Goal: Navigation & Orientation: Find specific page/section

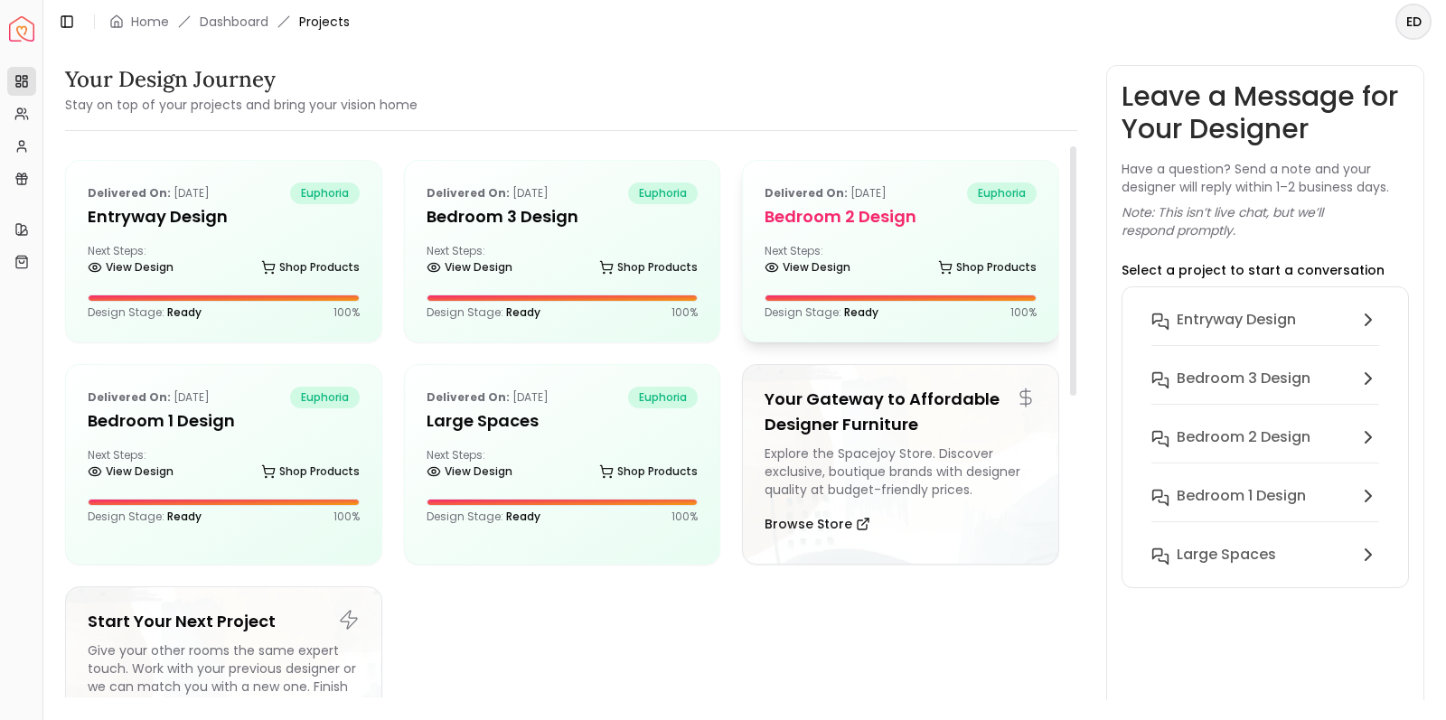
click at [874, 240] on div "Delivered on: Sep 11, 2025 euphoria Bedroom 2 design Next Steps: View Design Sh…" at bounding box center [900, 251] width 315 height 181
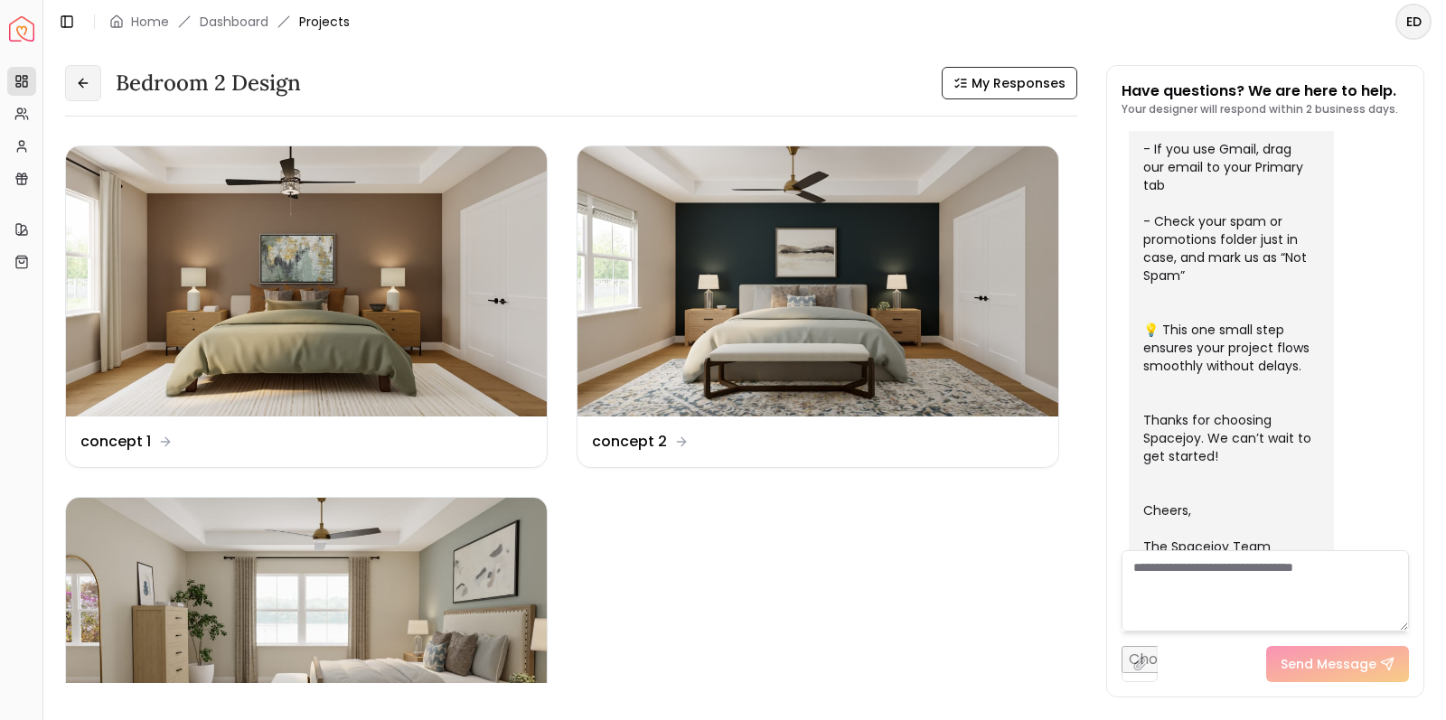
click at [100, 85] on button at bounding box center [83, 83] width 36 height 36
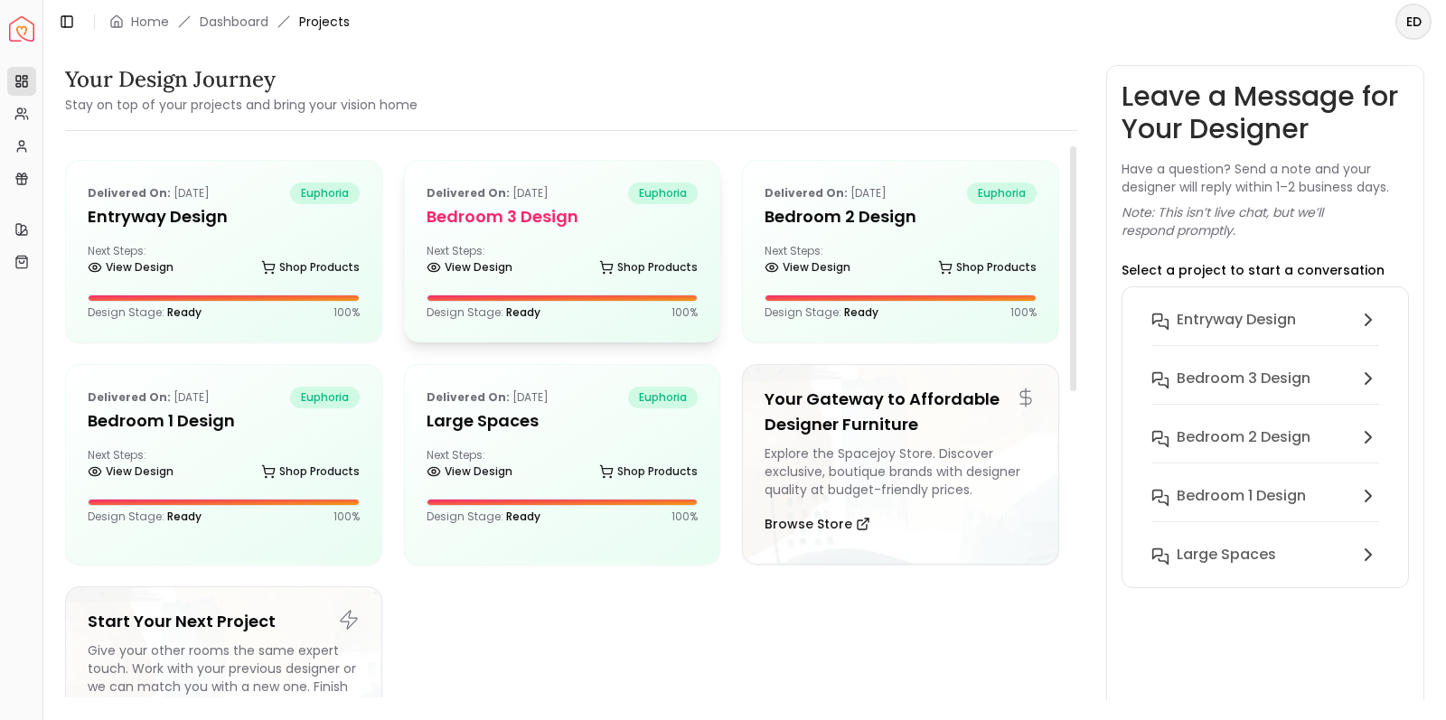
click at [588, 222] on h5 "Bedroom 3 design" at bounding box center [563, 216] width 272 height 25
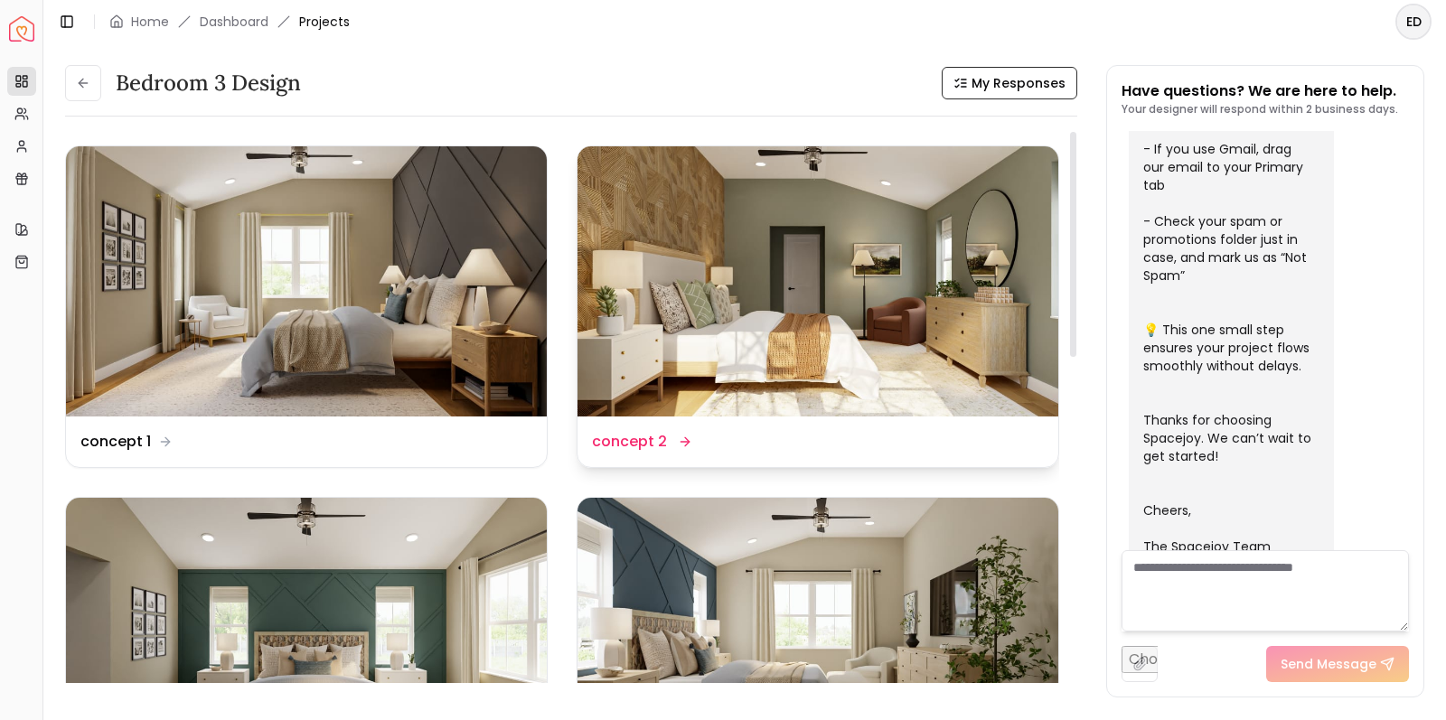
scroll to position [0, 1]
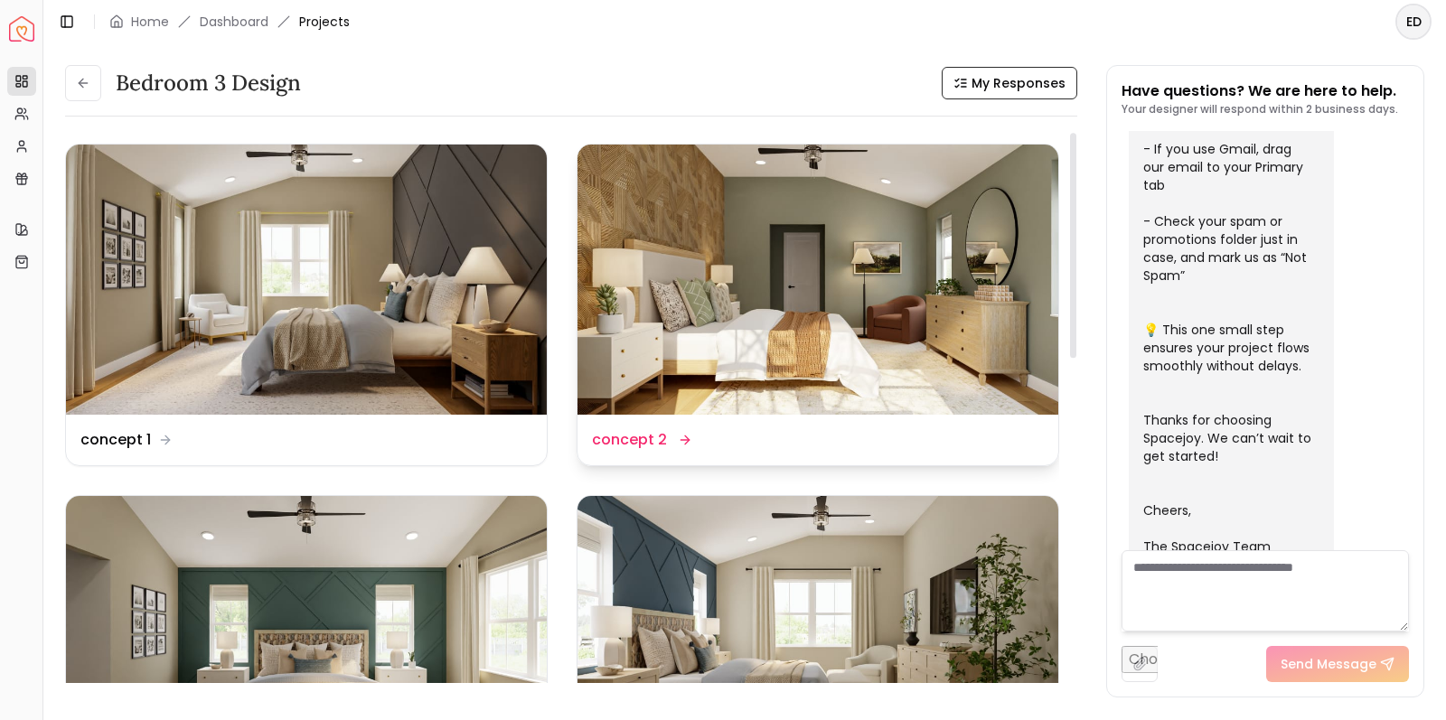
click at [778, 344] on img at bounding box center [818, 280] width 481 height 270
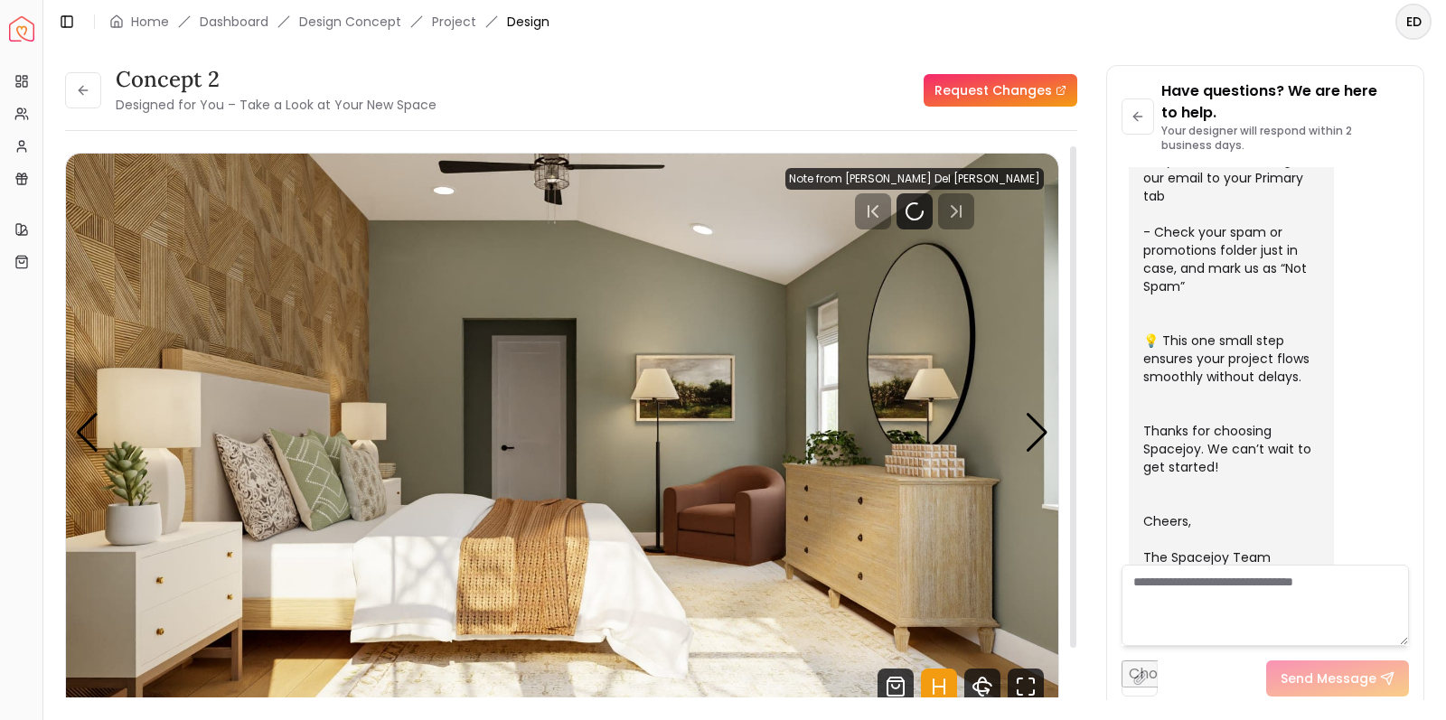
scroll to position [579, 0]
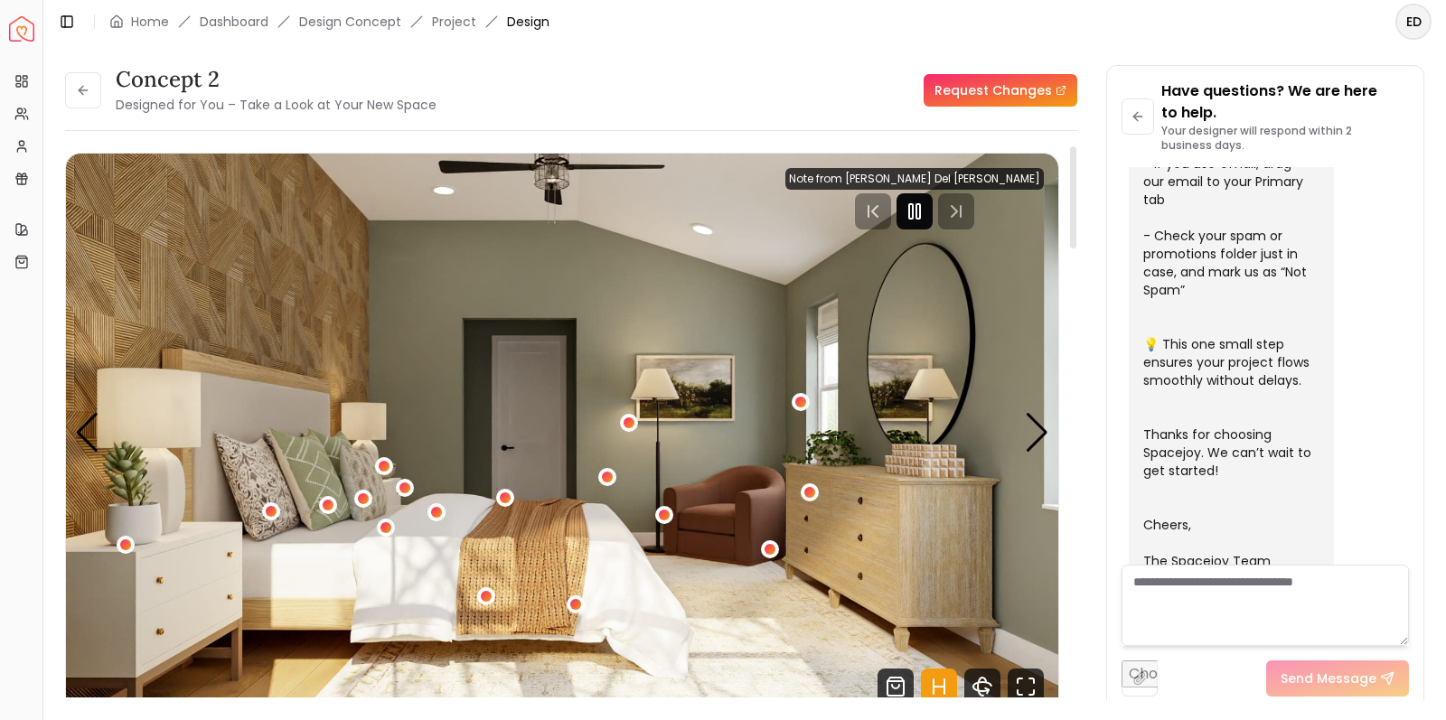
click at [926, 216] on icon "Pause" at bounding box center [915, 212] width 22 height 22
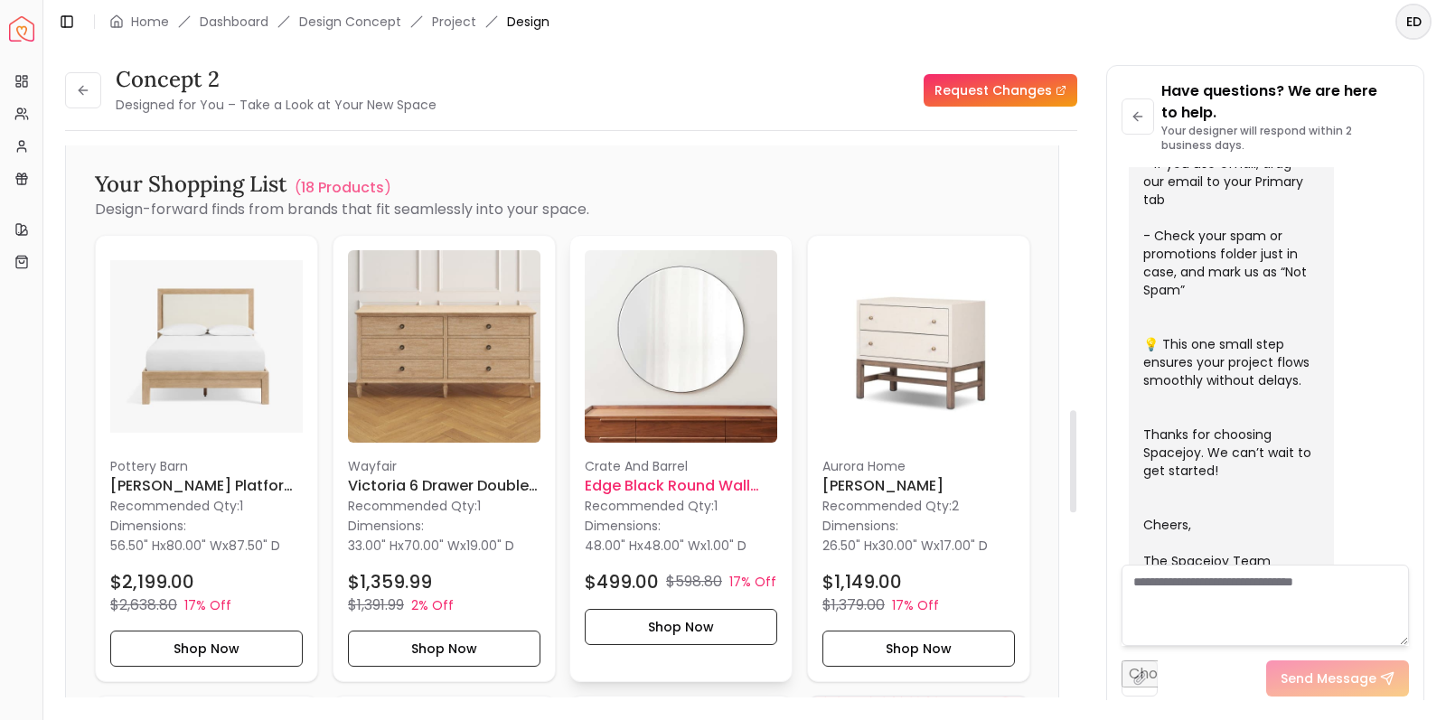
scroll to position [1426, 0]
click at [236, 321] on img at bounding box center [206, 345] width 193 height 193
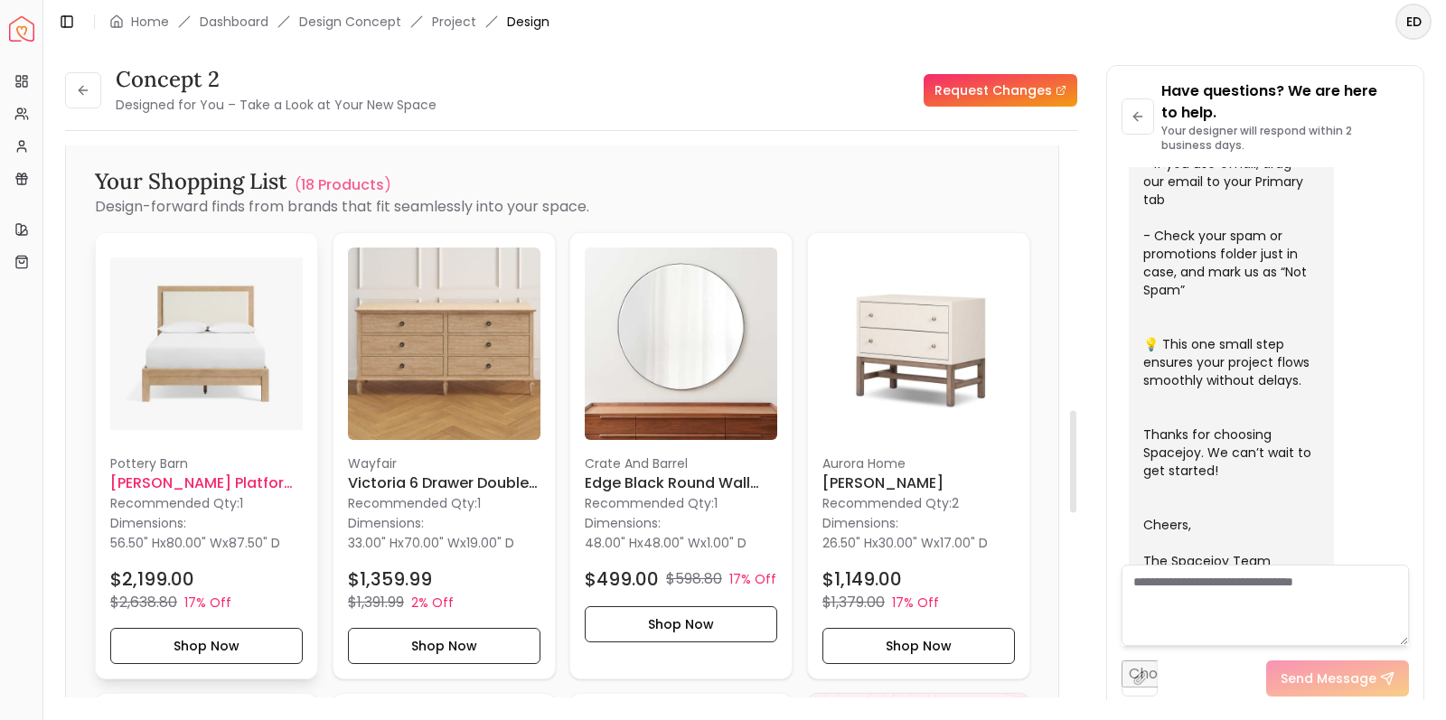
scroll to position [1426, 0]
click at [457, 352] on img at bounding box center [444, 345] width 193 height 193
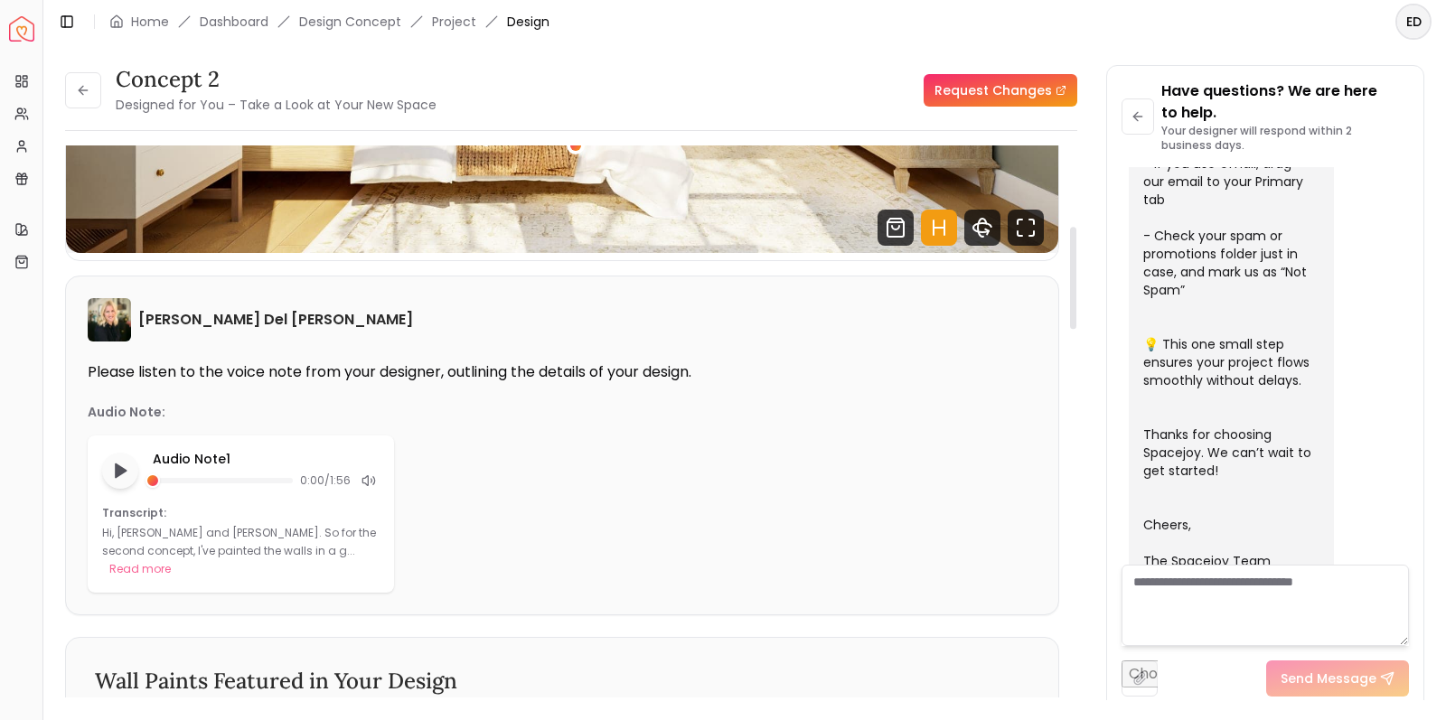
scroll to position [435, 0]
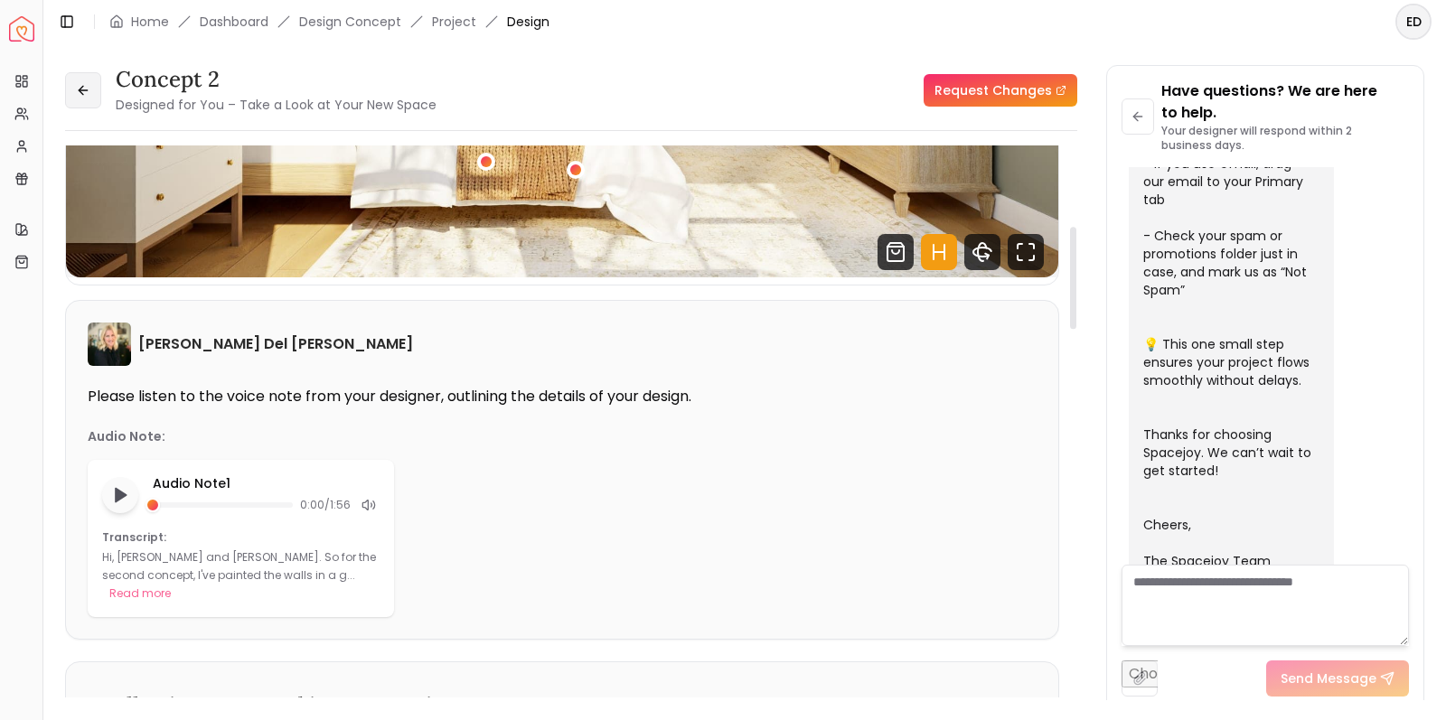
click at [83, 90] on icon at bounding box center [83, 90] width 8 height 0
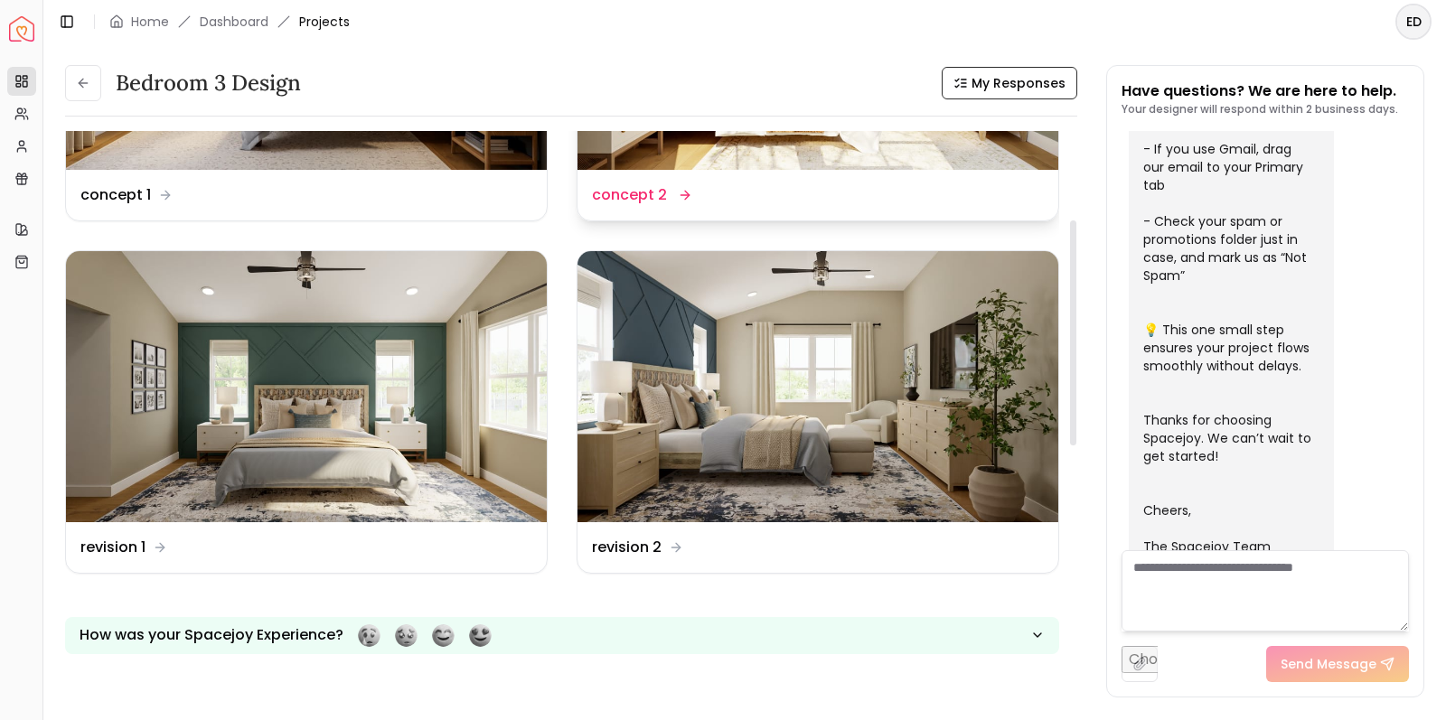
scroll to position [315, 0]
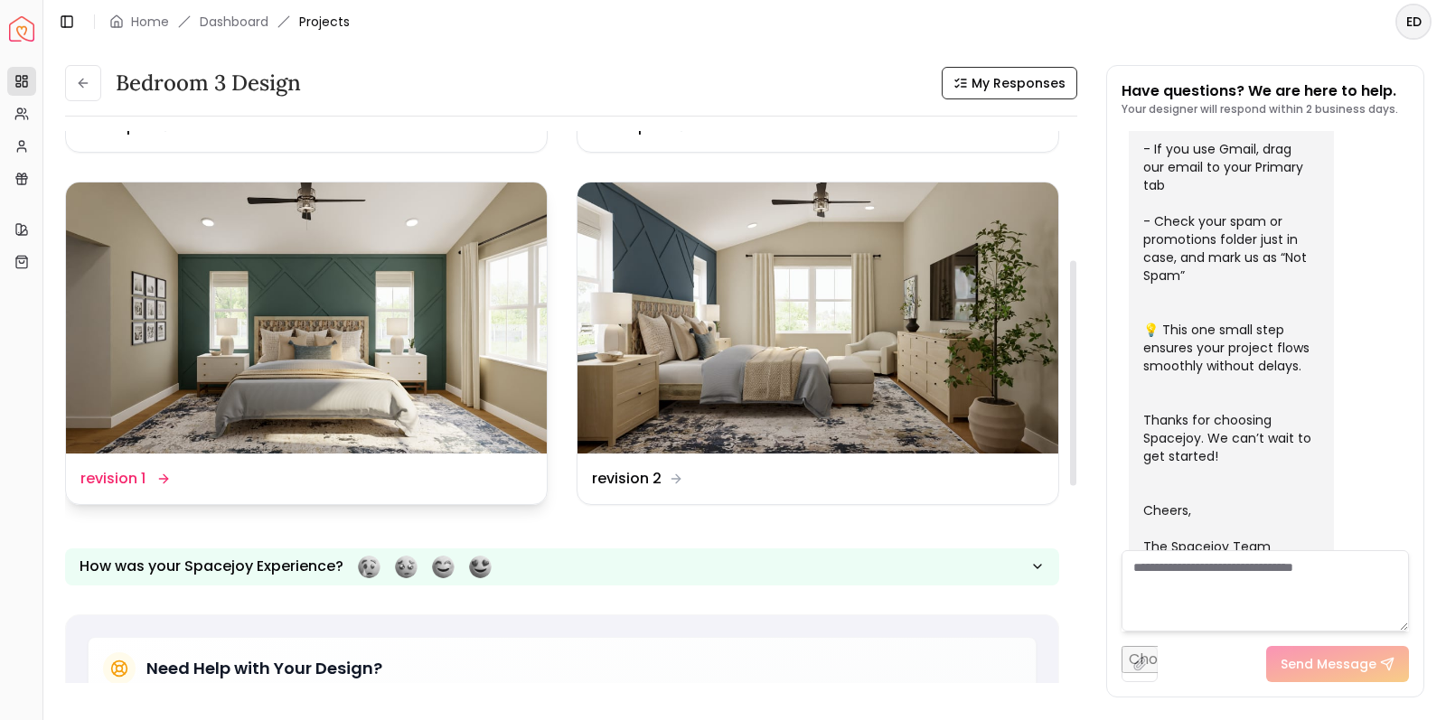
click at [345, 301] on img at bounding box center [306, 318] width 481 height 270
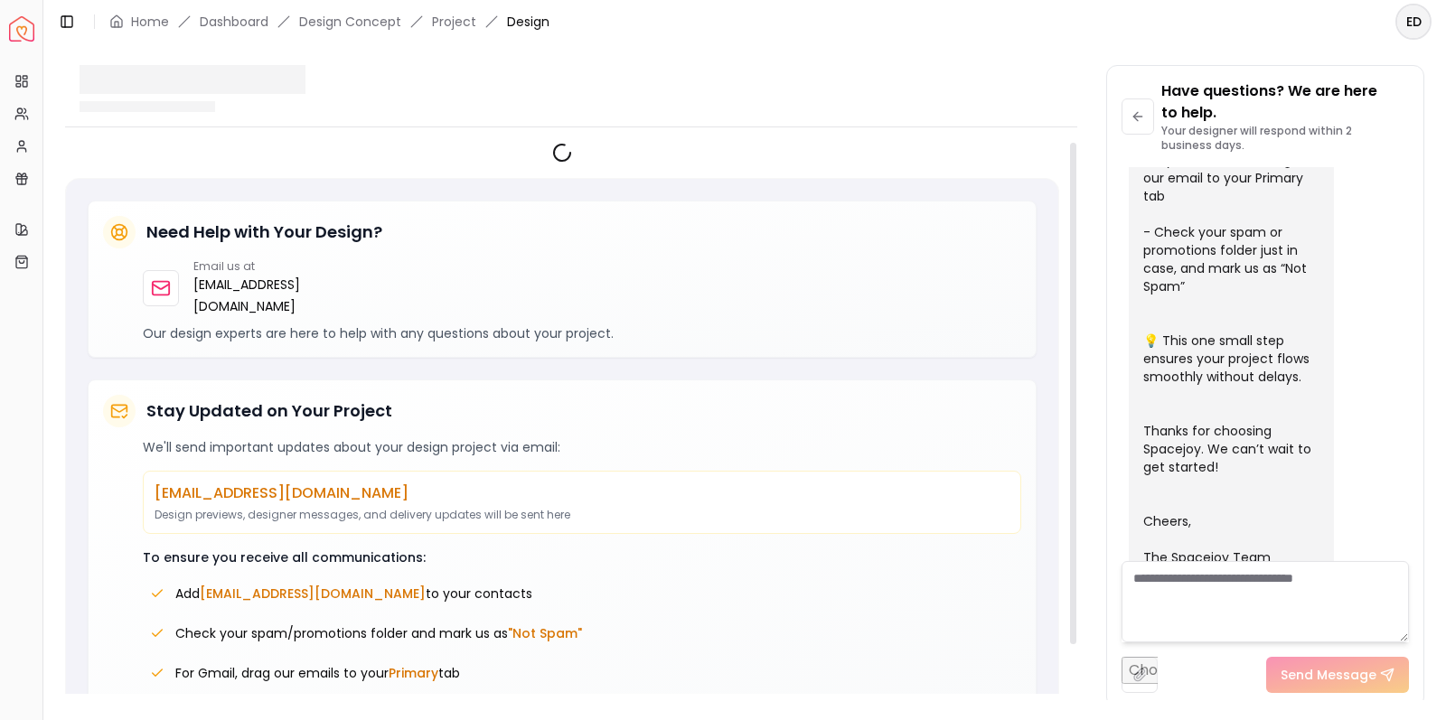
scroll to position [579, 0]
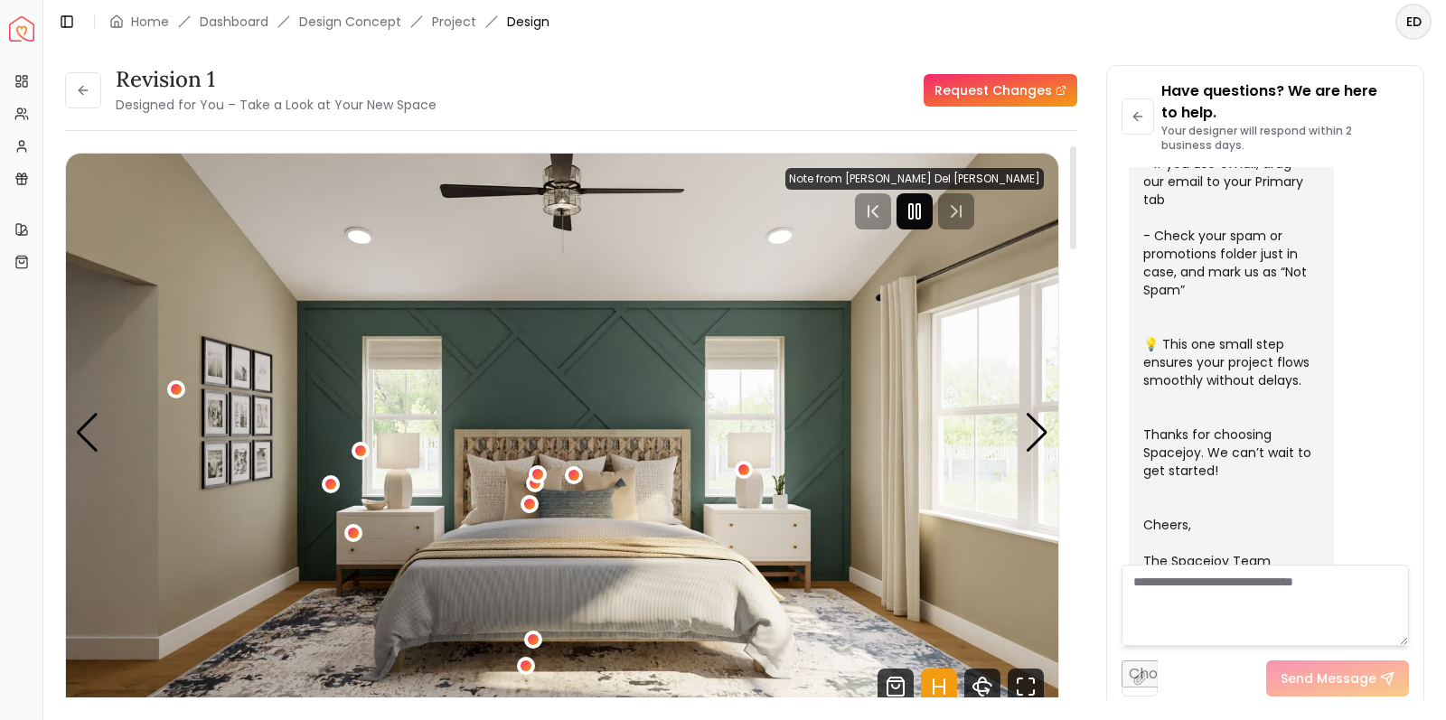
click at [913, 219] on rect "Pause" at bounding box center [911, 211] width 4 height 14
click at [1040, 432] on div "Next slide" at bounding box center [1037, 433] width 24 height 40
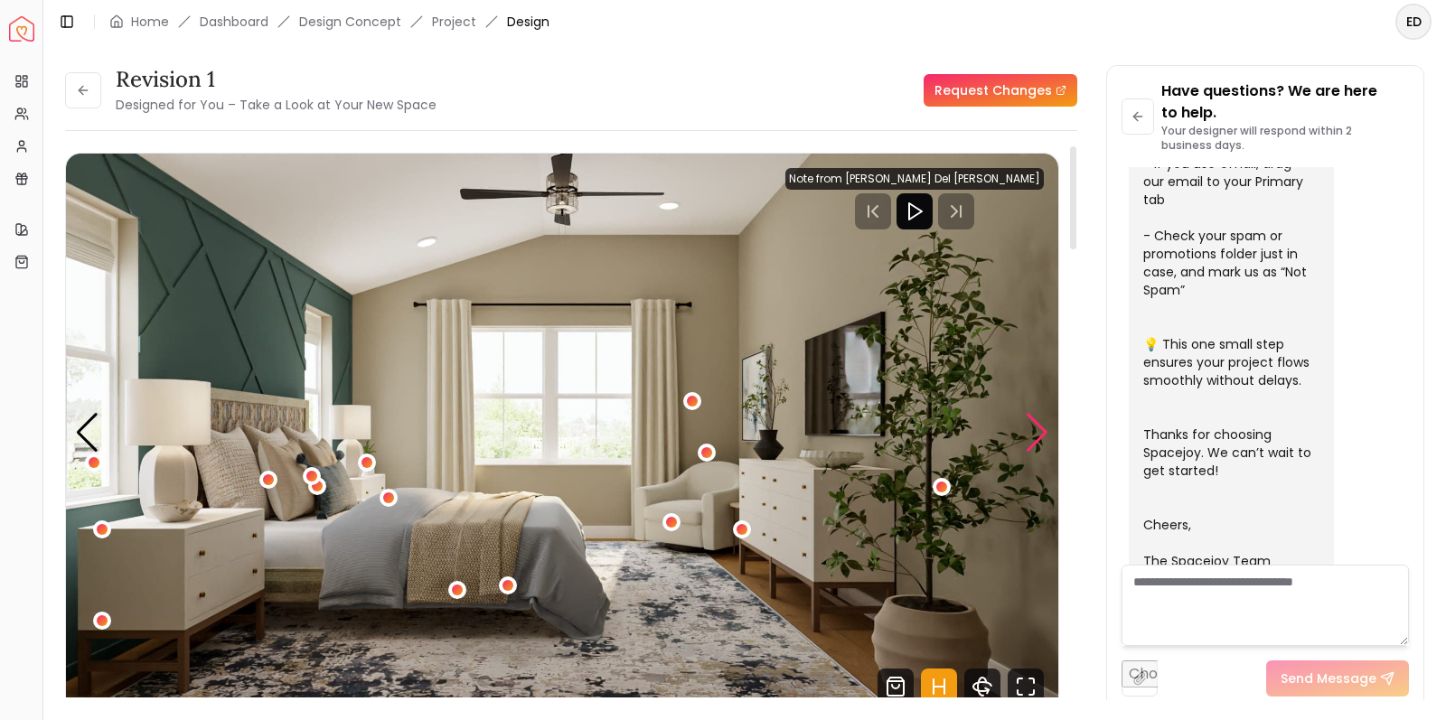
click at [1040, 432] on div "Next slide" at bounding box center [1037, 433] width 24 height 40
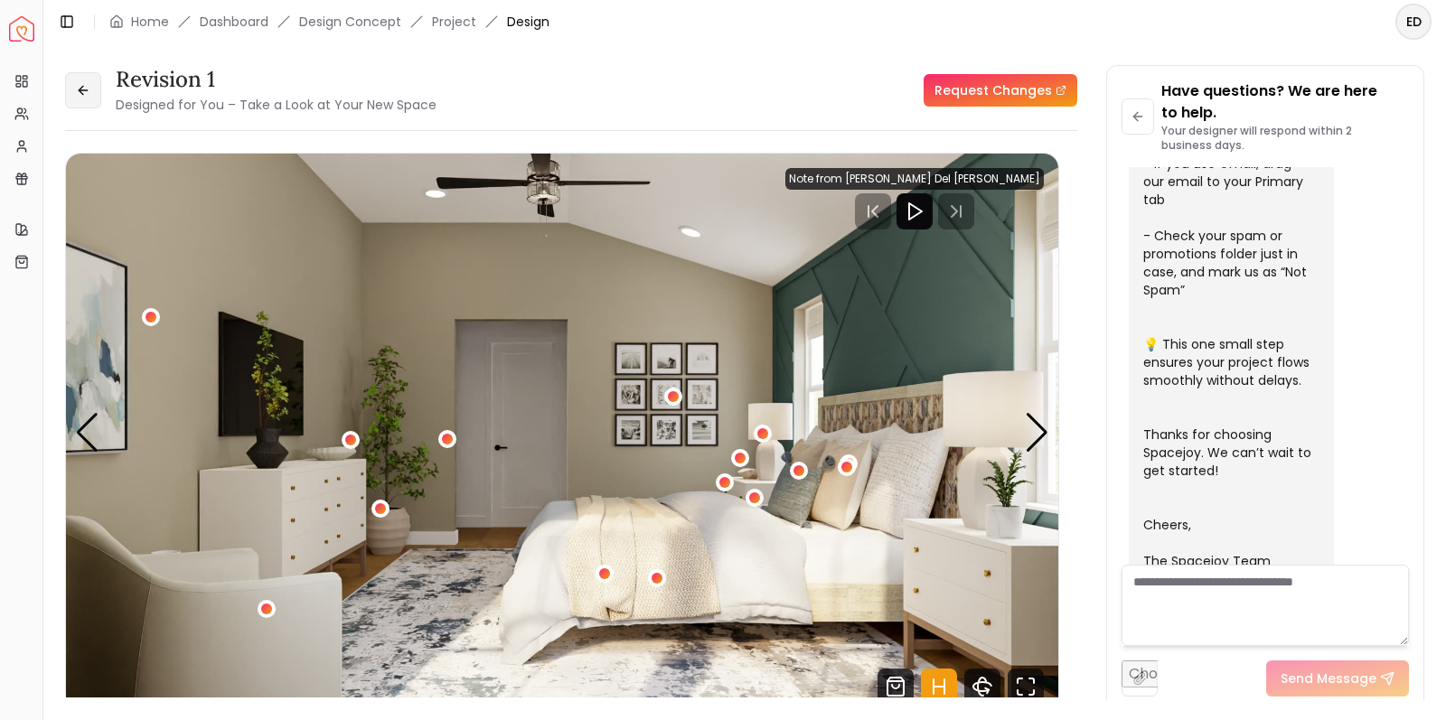
click at [89, 98] on button at bounding box center [83, 90] width 36 height 36
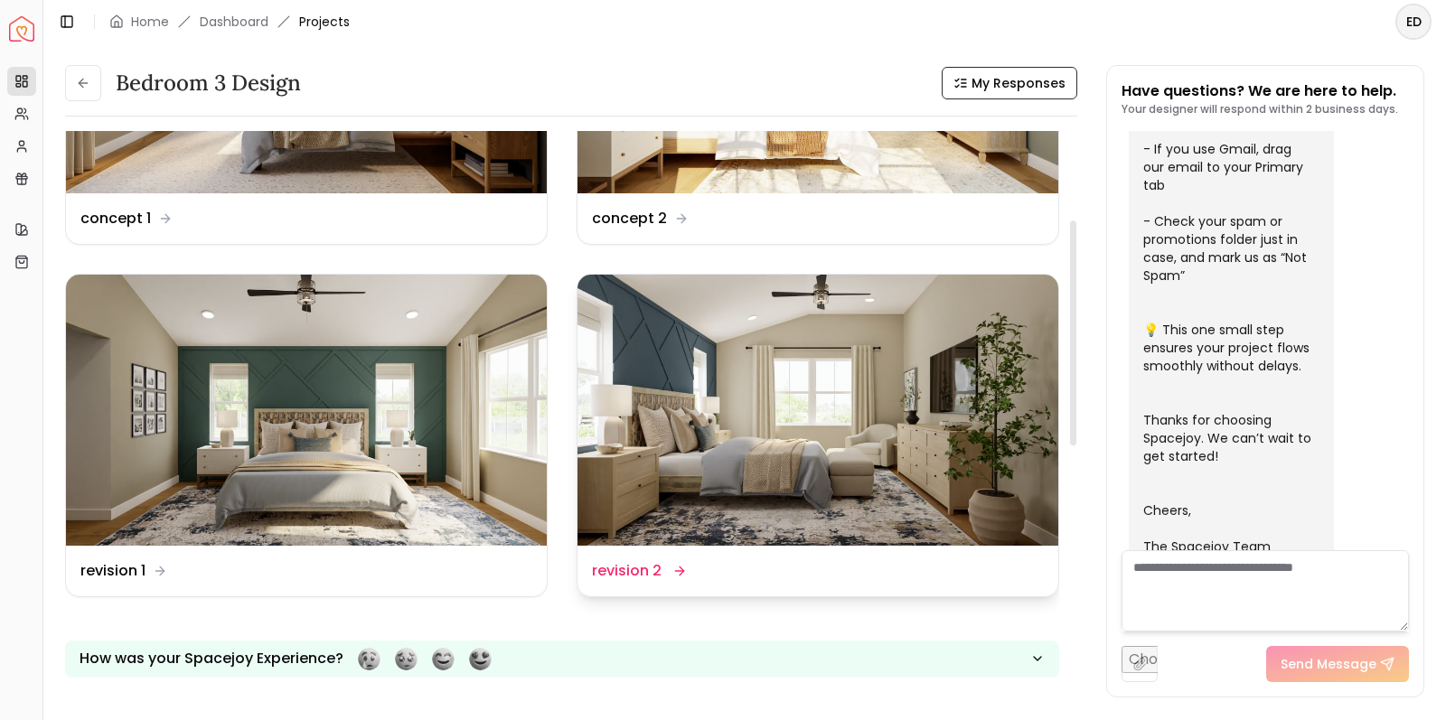
scroll to position [227, 0]
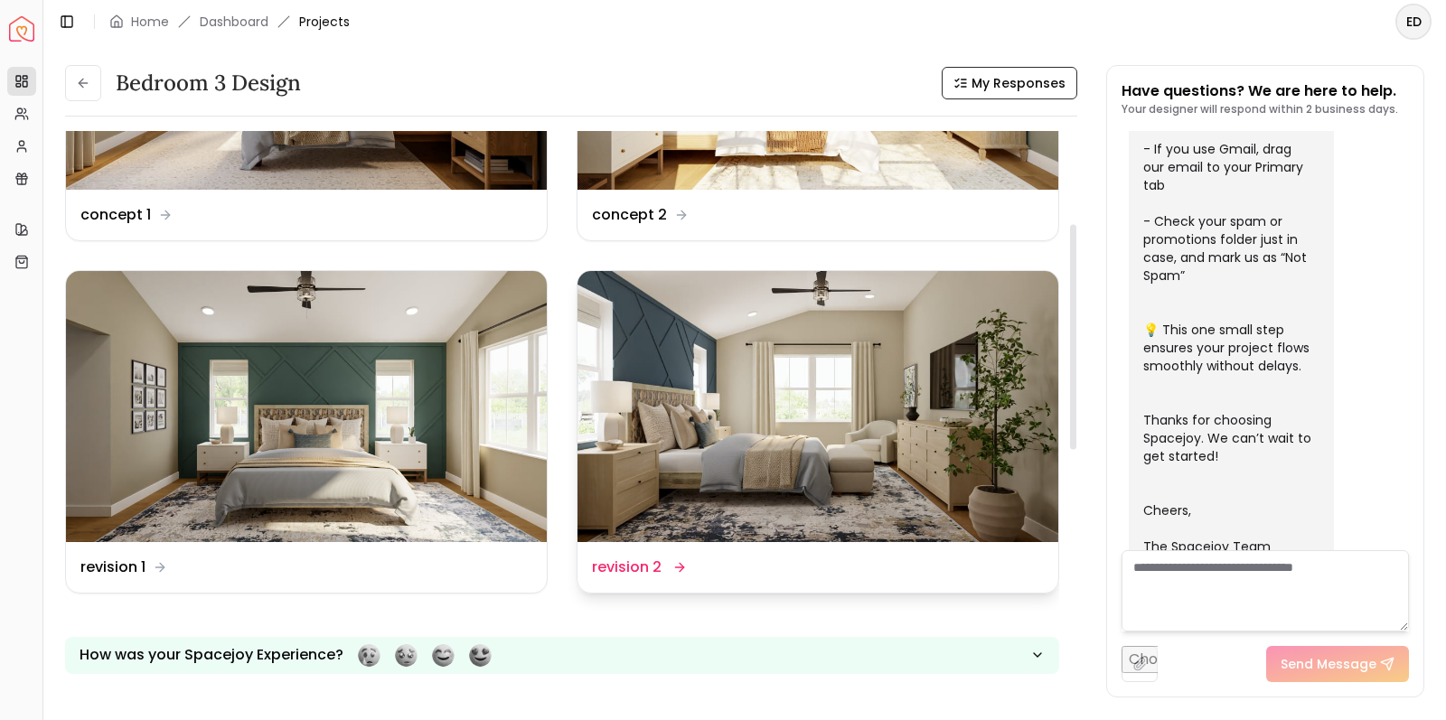
click at [809, 418] on img at bounding box center [818, 406] width 481 height 270
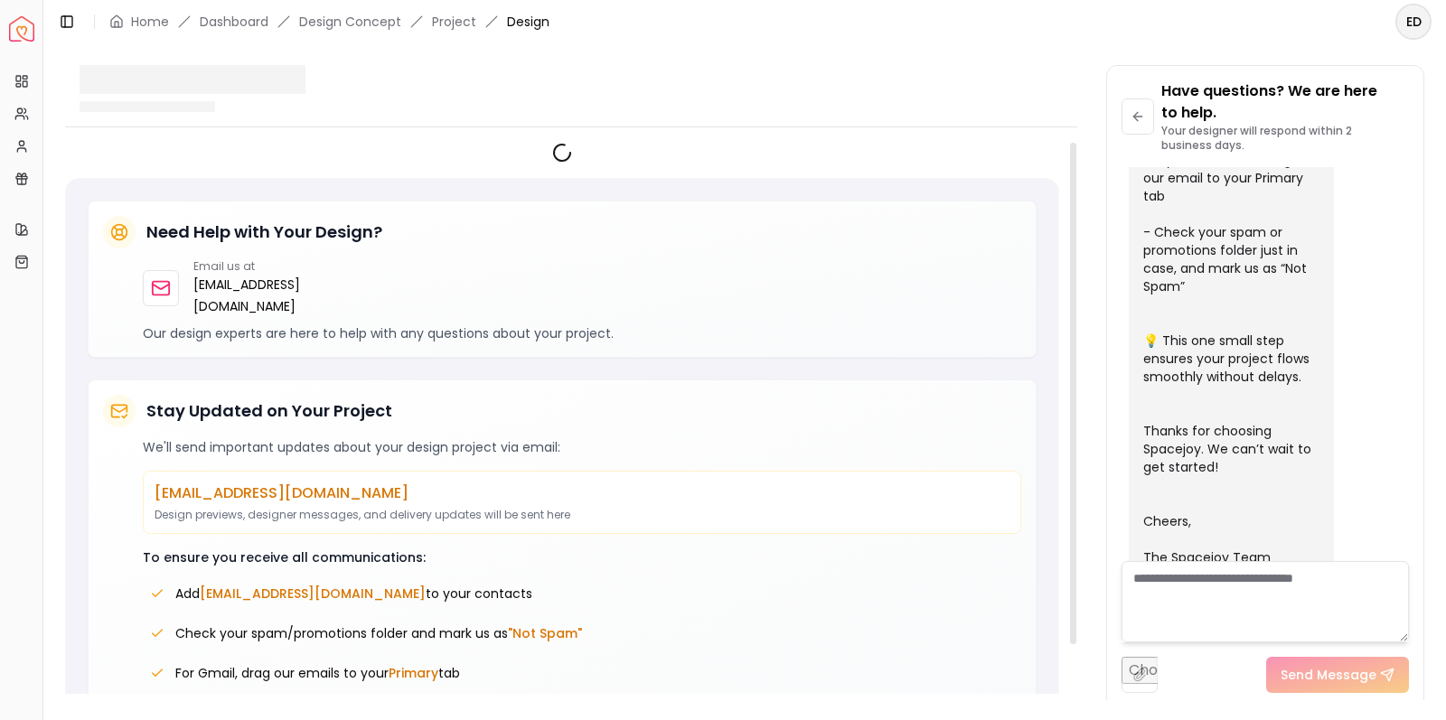
scroll to position [579, 0]
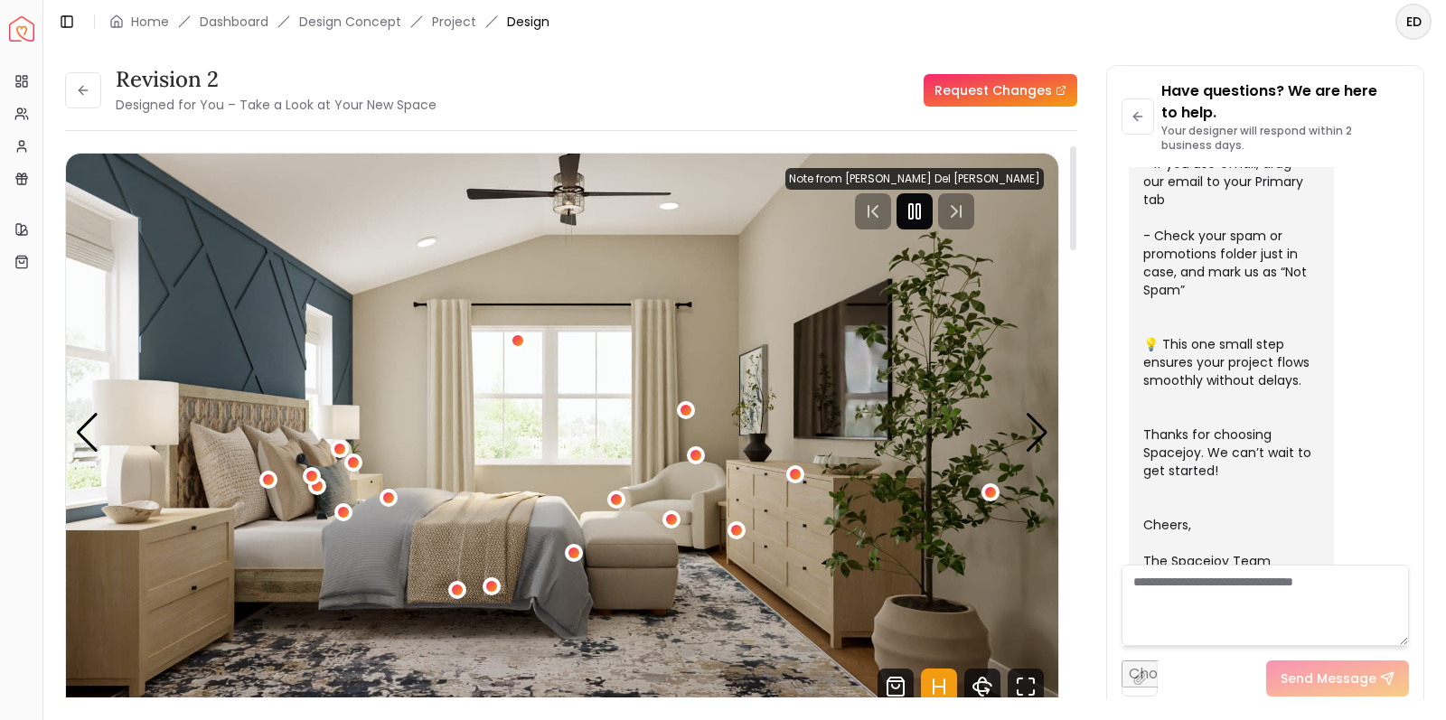
click at [913, 213] on rect "Pause" at bounding box center [911, 211] width 4 height 14
click at [1040, 429] on div "Next slide" at bounding box center [1037, 433] width 24 height 40
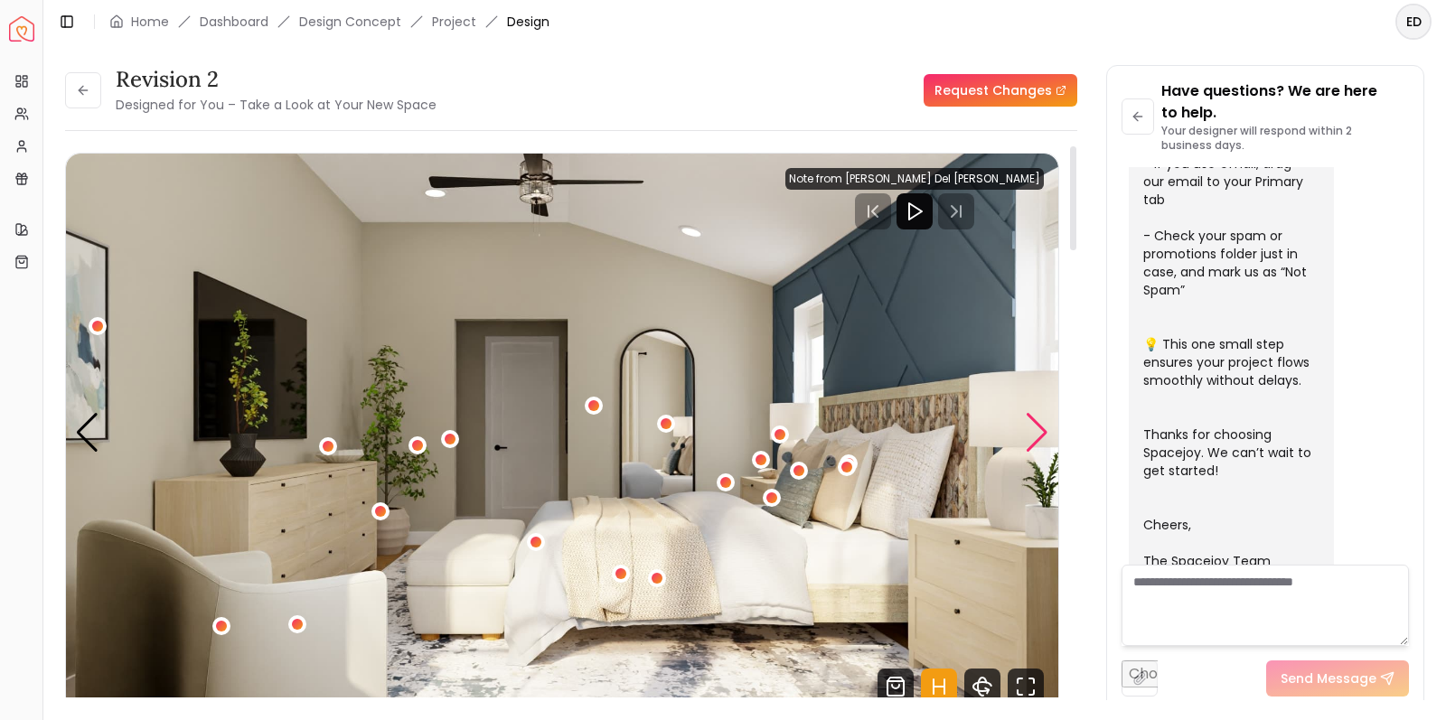
click at [1040, 429] on div "Next slide" at bounding box center [1037, 433] width 24 height 40
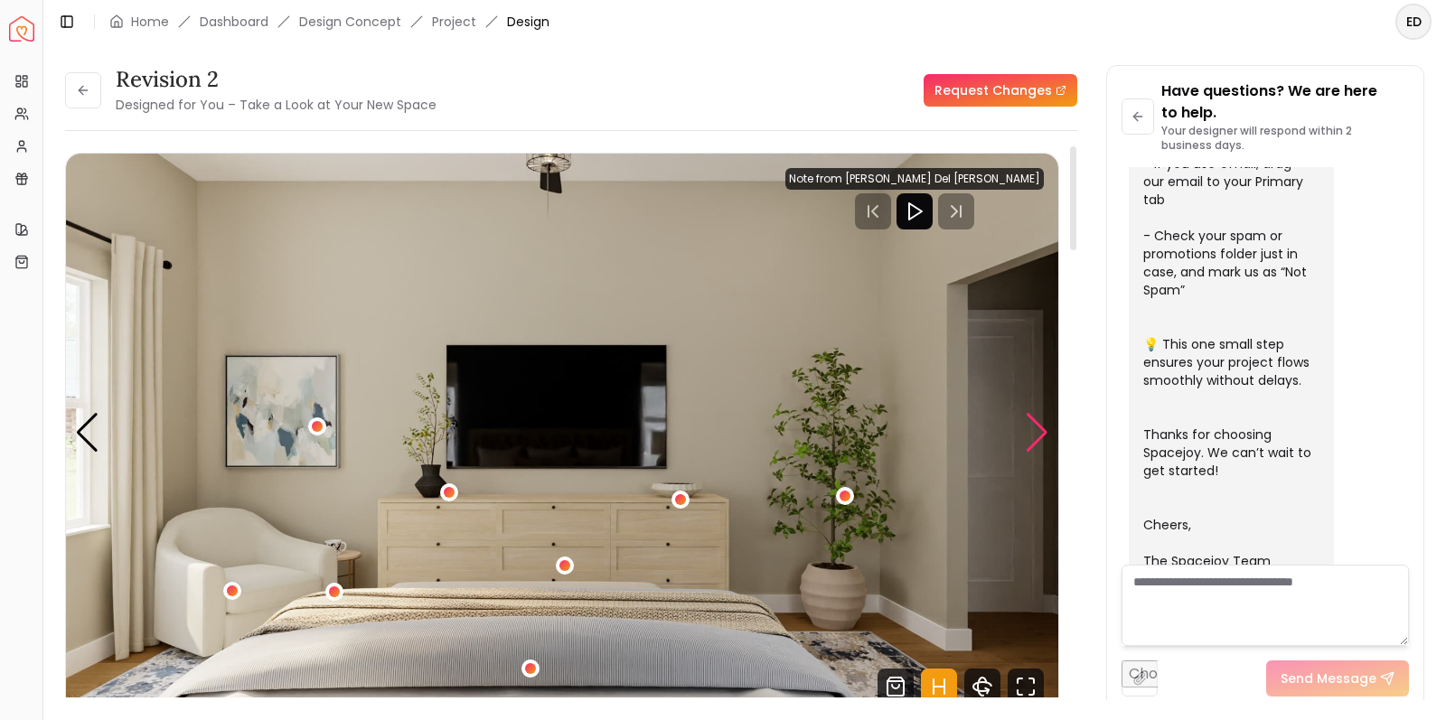
click at [1040, 429] on div "Next slide" at bounding box center [1037, 433] width 24 height 40
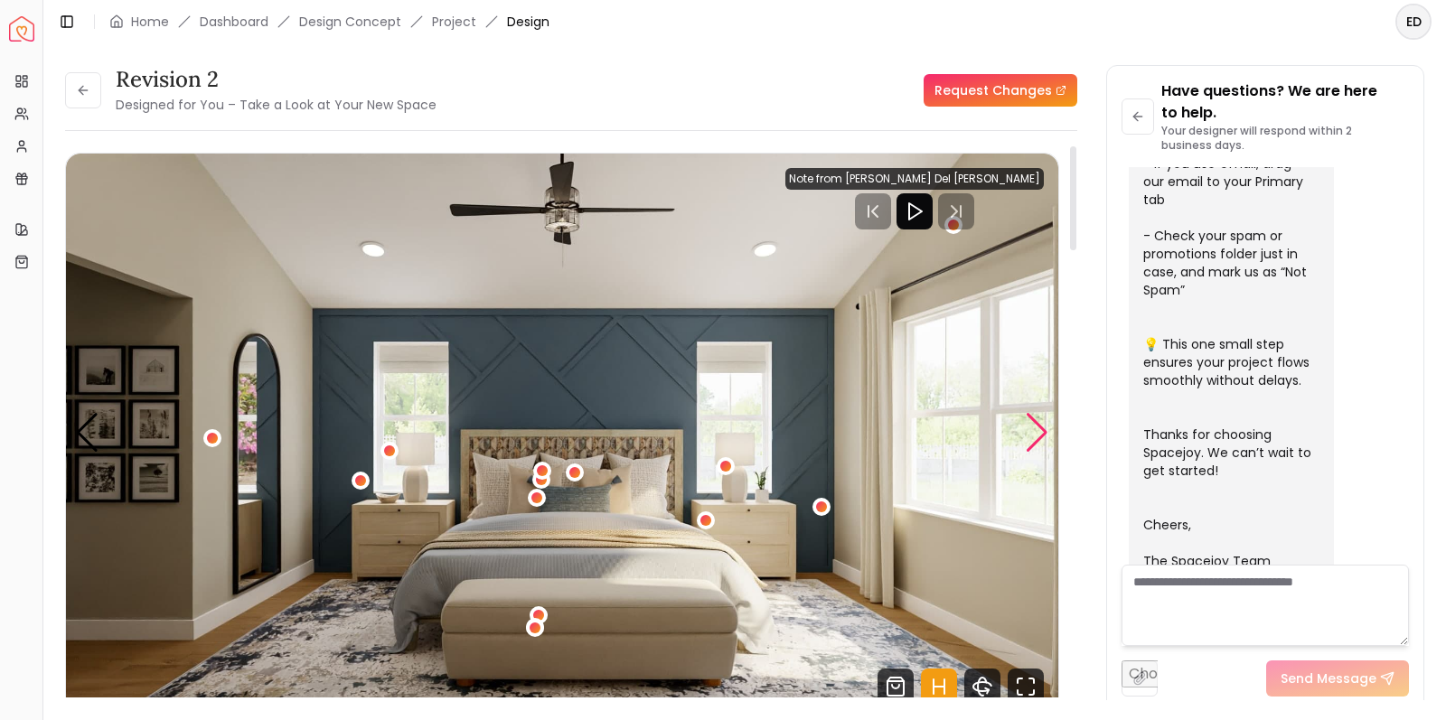
click at [1040, 429] on div "Next slide" at bounding box center [1037, 433] width 24 height 40
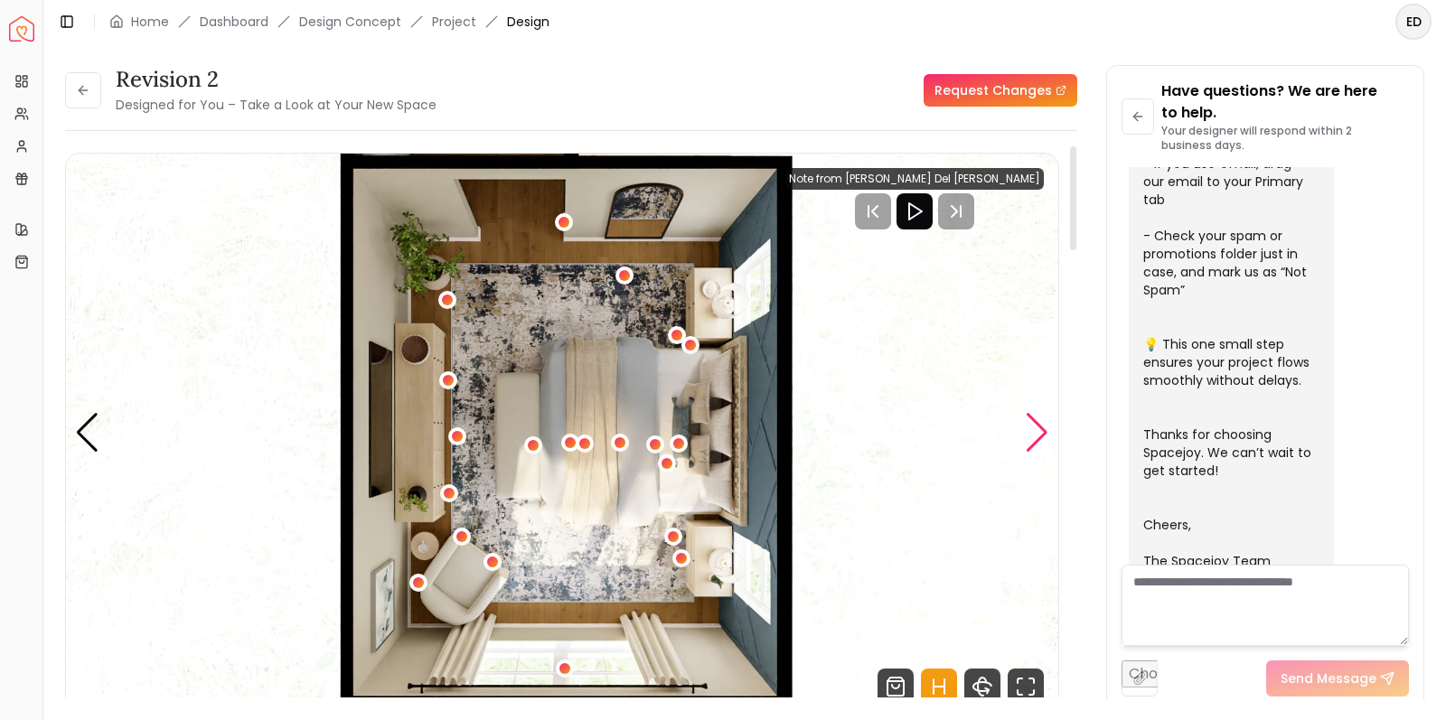
click at [1040, 429] on div "Next slide" at bounding box center [1037, 433] width 24 height 40
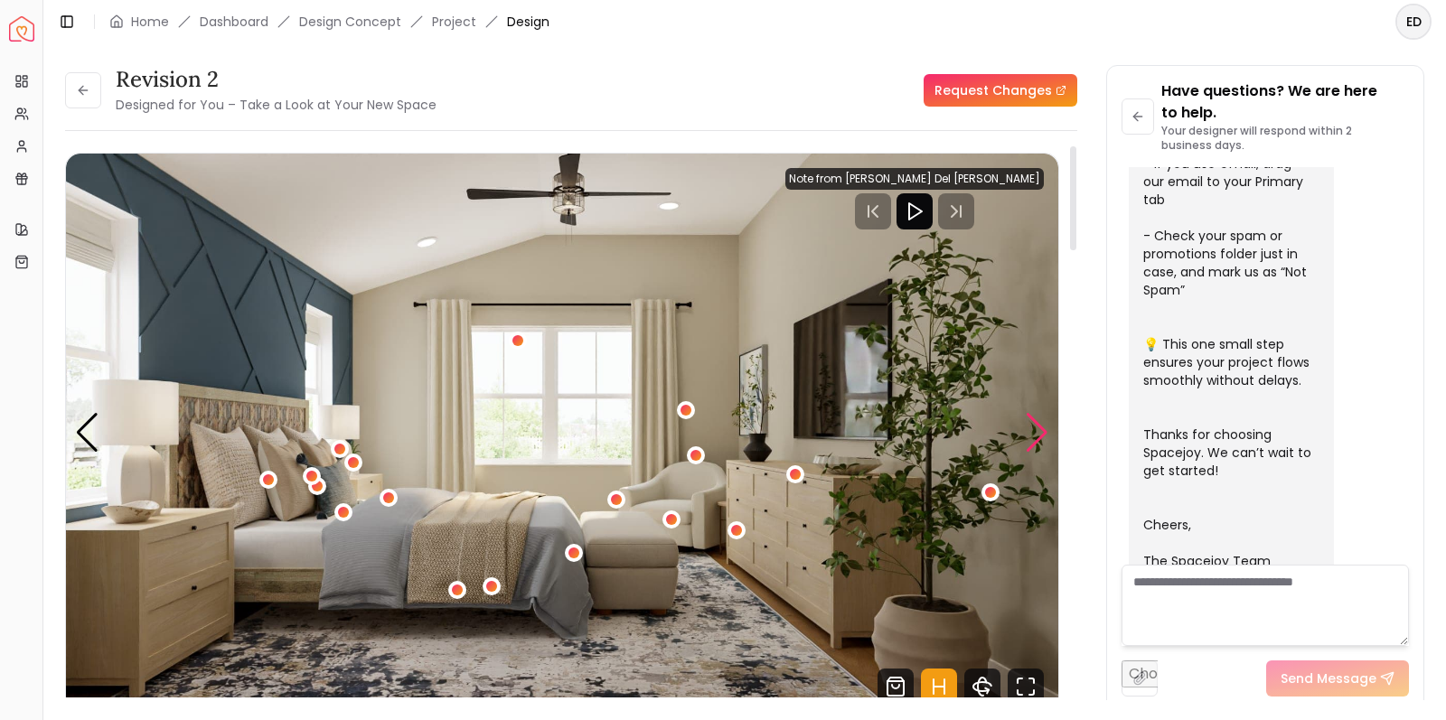
click at [1040, 429] on div "Next slide" at bounding box center [1037, 433] width 24 height 40
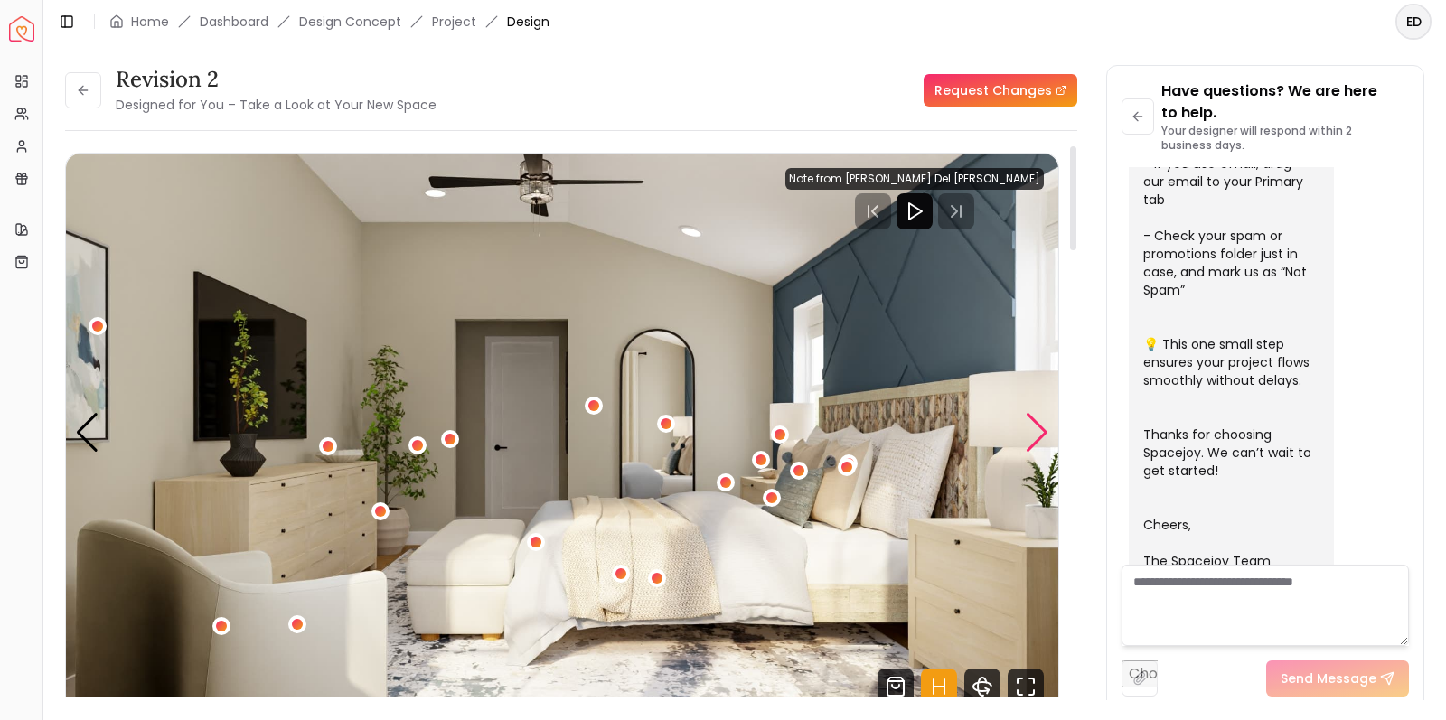
click at [1040, 429] on div "Next slide" at bounding box center [1037, 433] width 24 height 40
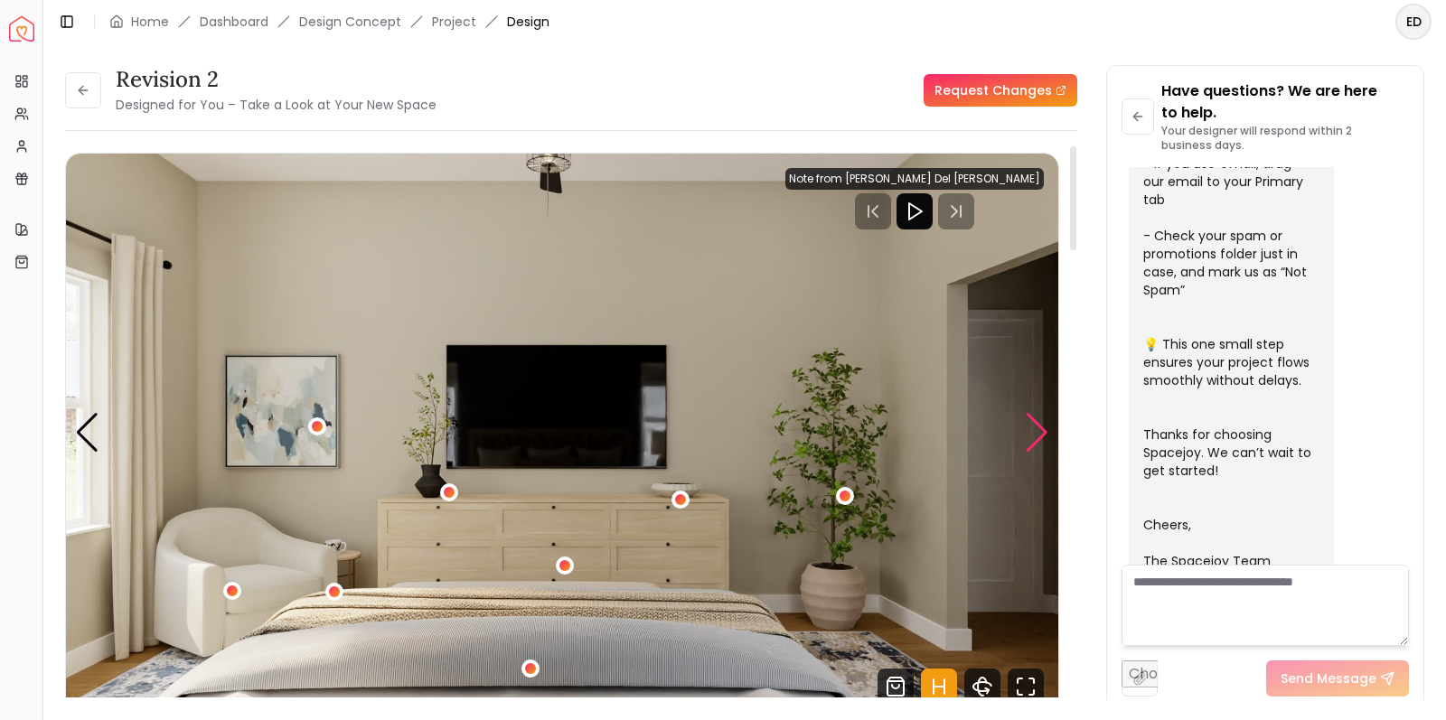
click at [1040, 429] on div "Next slide" at bounding box center [1037, 433] width 24 height 40
